Goal: Check status: Check status

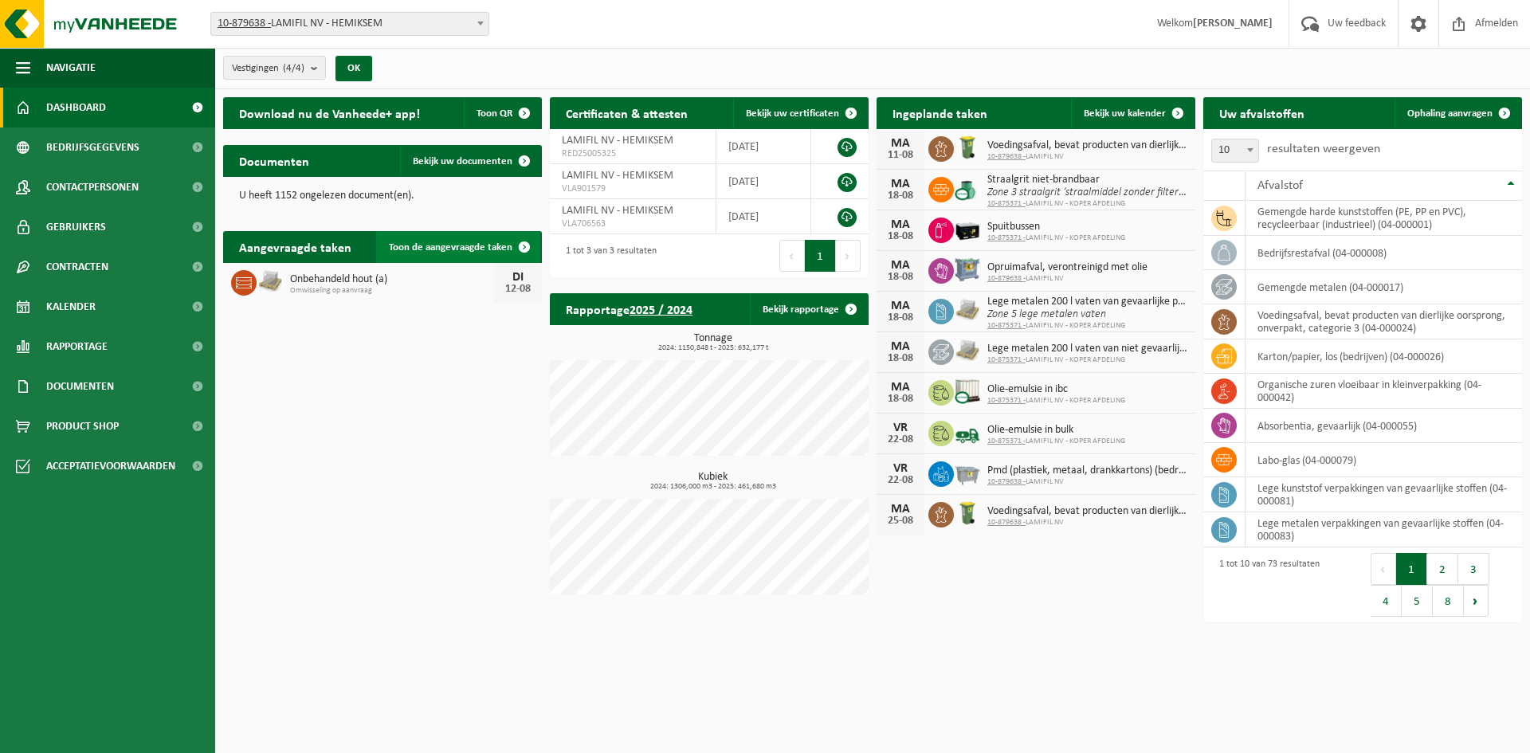
click at [467, 245] on span "Toon de aangevraagde taken" at bounding box center [451, 247] width 124 height 10
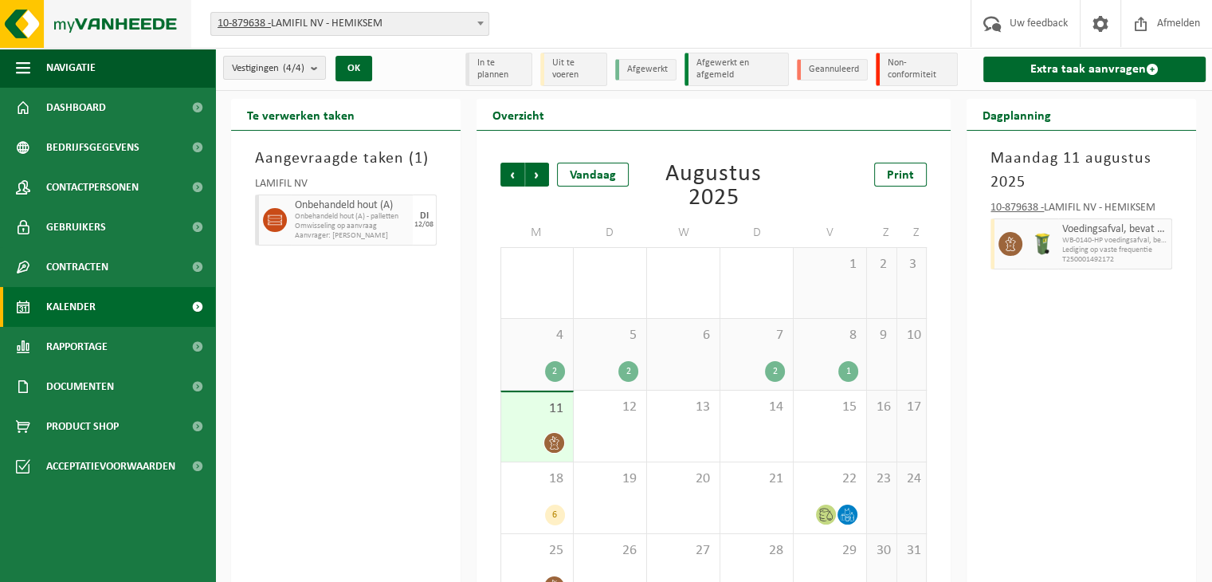
click at [102, 20] on img at bounding box center [95, 24] width 191 height 48
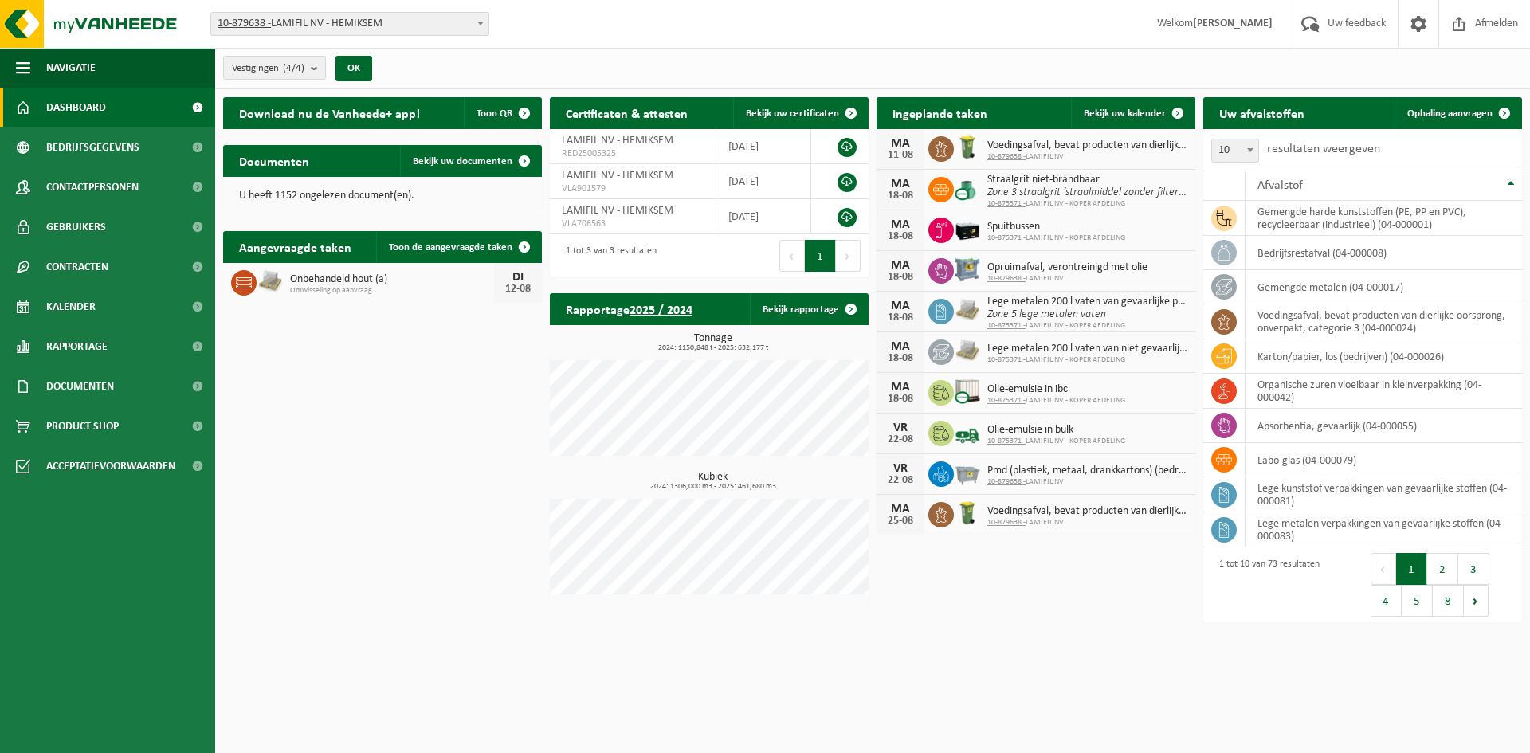
click at [351, 482] on div "Download nu de Vanheede+ app! Toon QR Certificaten & attesten Bekijk uw certifi…" at bounding box center [872, 360] width 1307 height 542
click at [424, 434] on div "Download nu de Vanheede+ app! Toon QR Certificaten & attesten Bekijk uw certifi…" at bounding box center [872, 360] width 1307 height 542
click at [1116, 101] on link "Bekijk uw kalender" at bounding box center [1132, 113] width 123 height 32
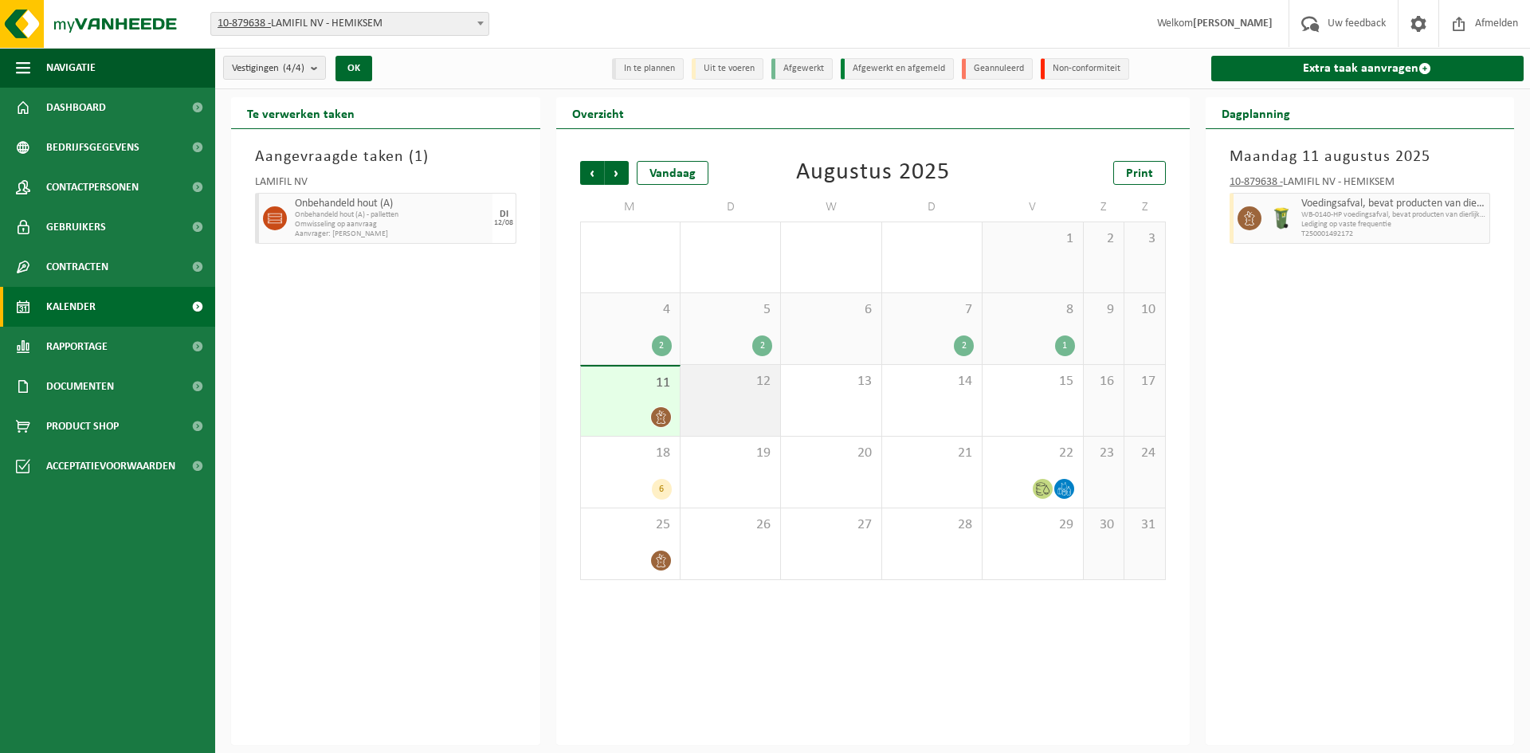
click at [764, 400] on div "12" at bounding box center [731, 400] width 100 height 71
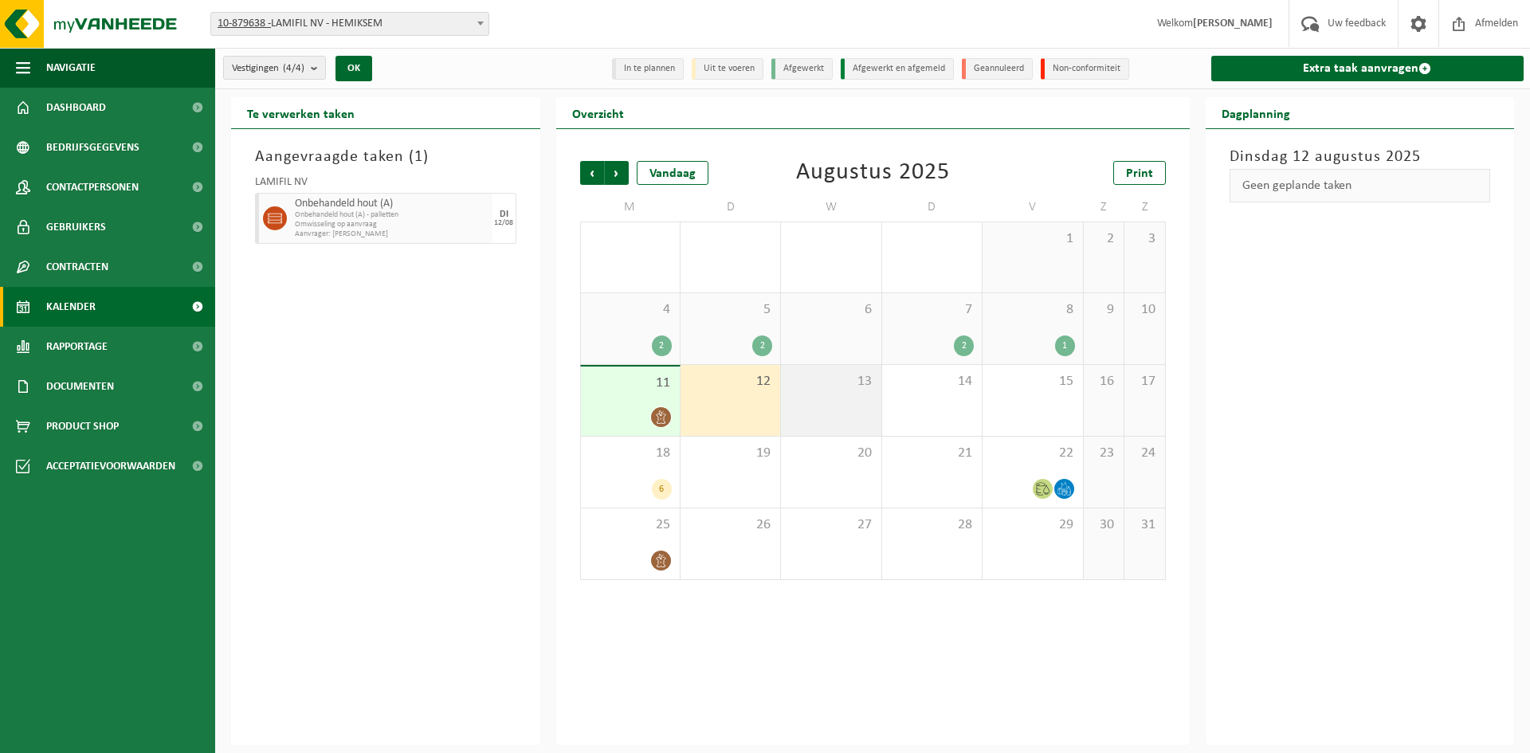
click at [810, 397] on div "13" at bounding box center [831, 400] width 100 height 71
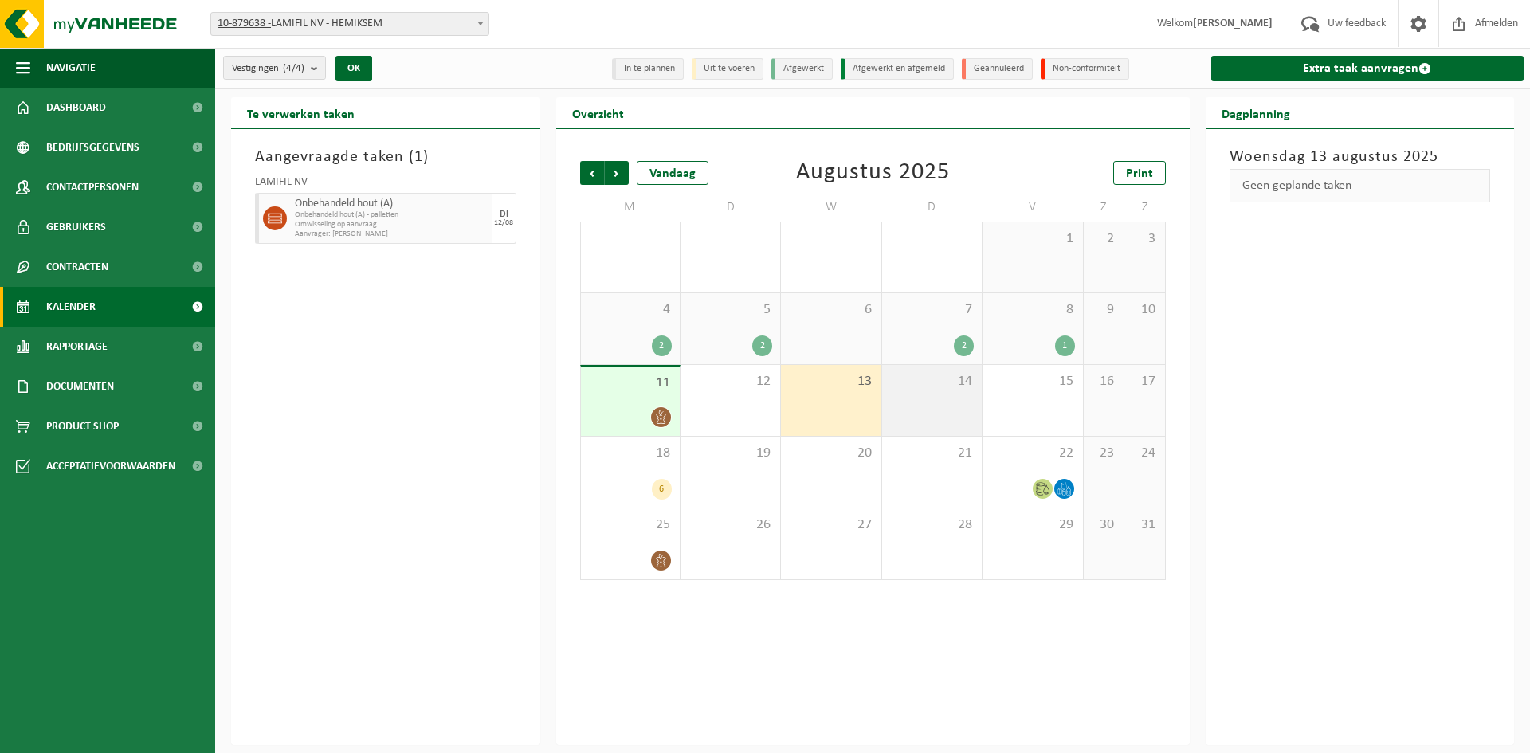
click at [918, 397] on div "14" at bounding box center [932, 400] width 100 height 71
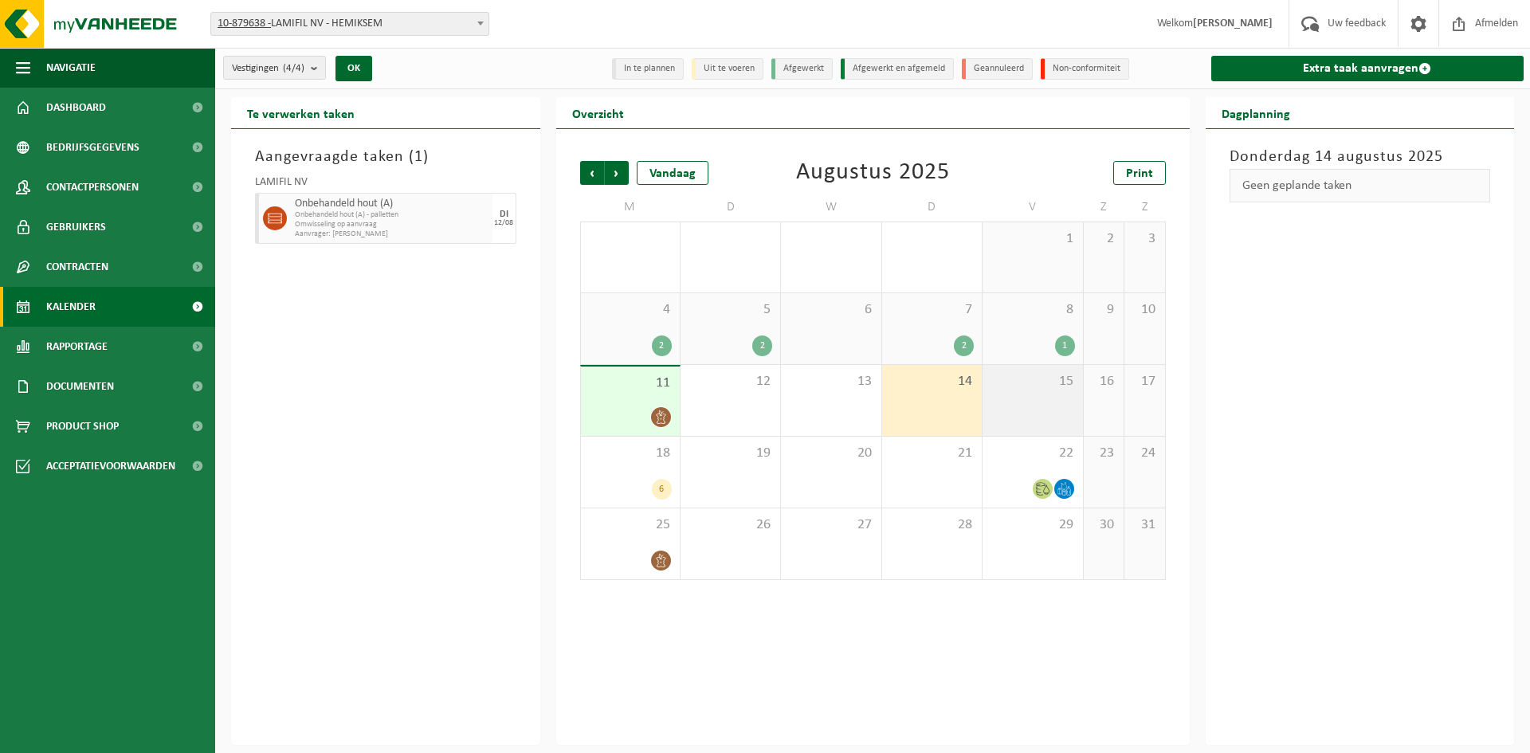
click at [1012, 400] on div "15" at bounding box center [1033, 400] width 100 height 71
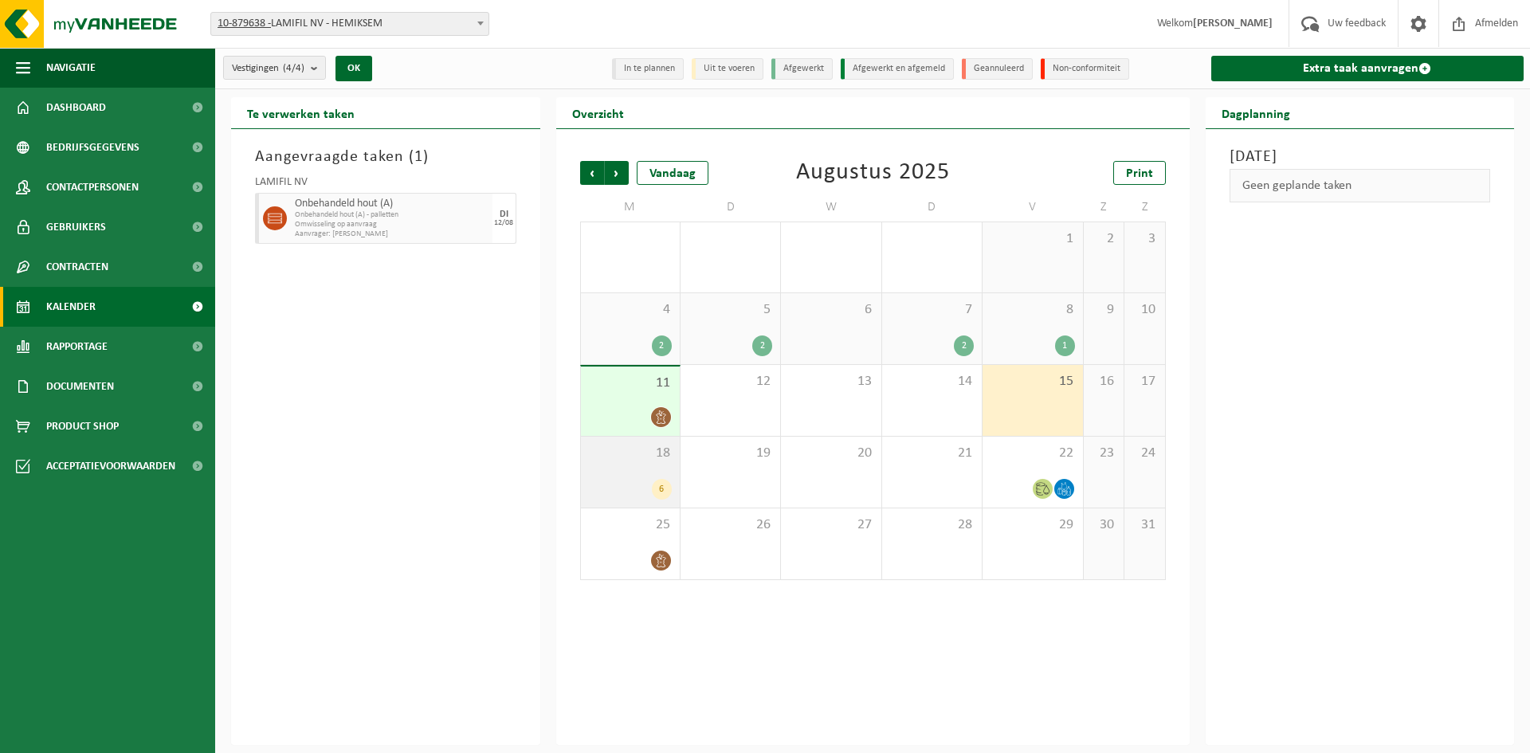
click at [625, 473] on div "18 6" at bounding box center [630, 472] width 99 height 71
